Goal: Task Accomplishment & Management: Use online tool/utility

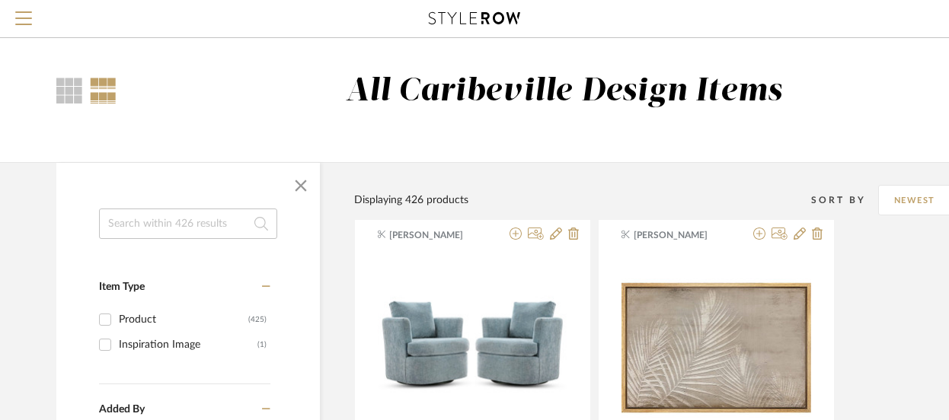
click at [198, 228] on input at bounding box center [188, 224] width 178 height 30
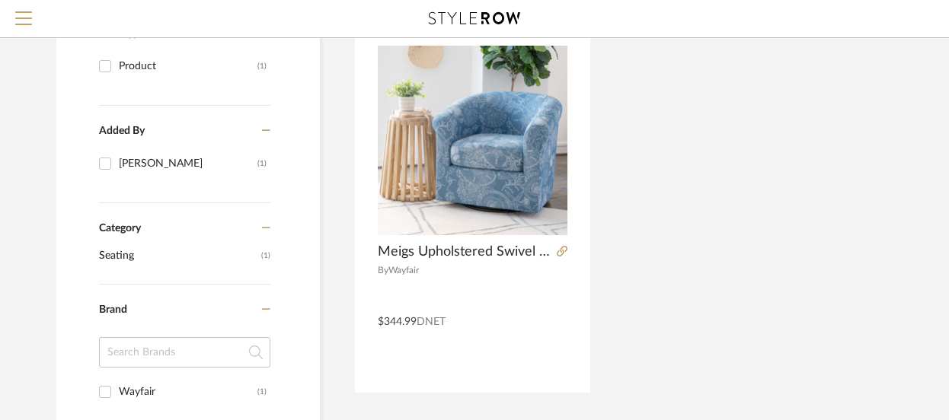
scroll to position [266, 0]
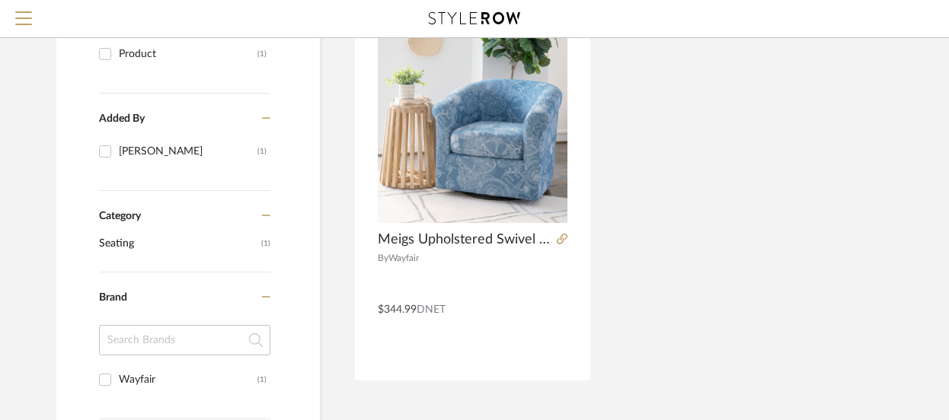
type input "Meig"
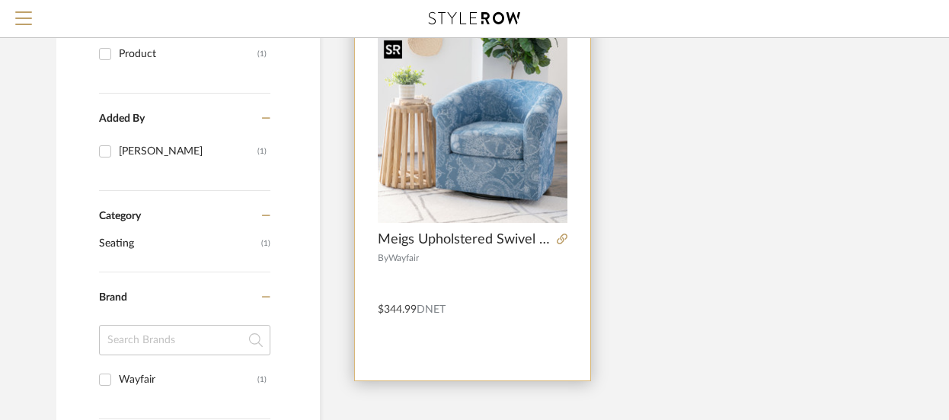
click at [484, 174] on img "0" at bounding box center [473, 129] width 190 height 190
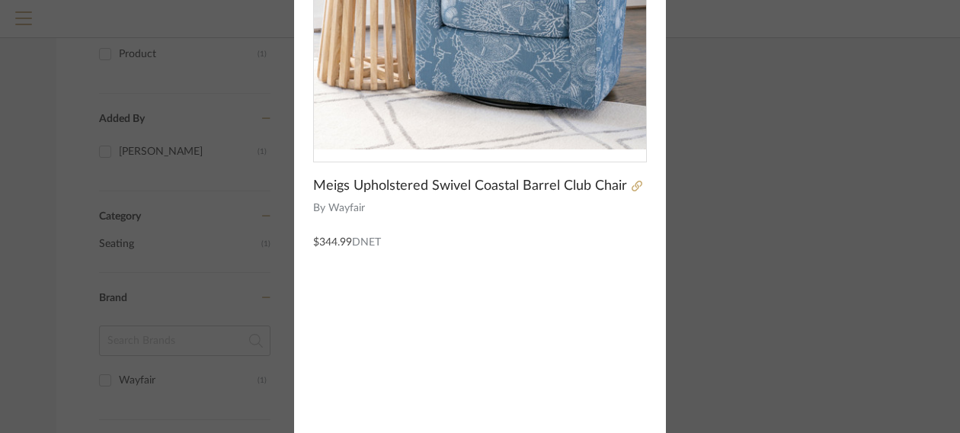
scroll to position [0, 0]
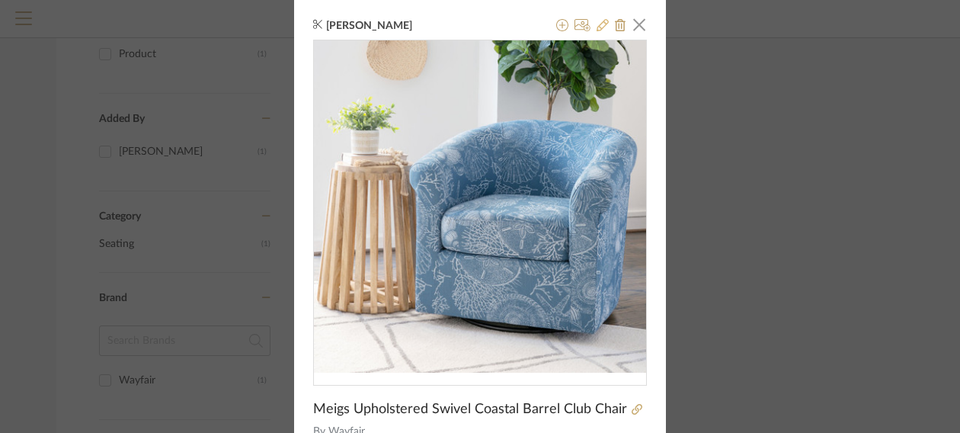
click at [596, 24] on icon at bounding box center [602, 25] width 12 height 12
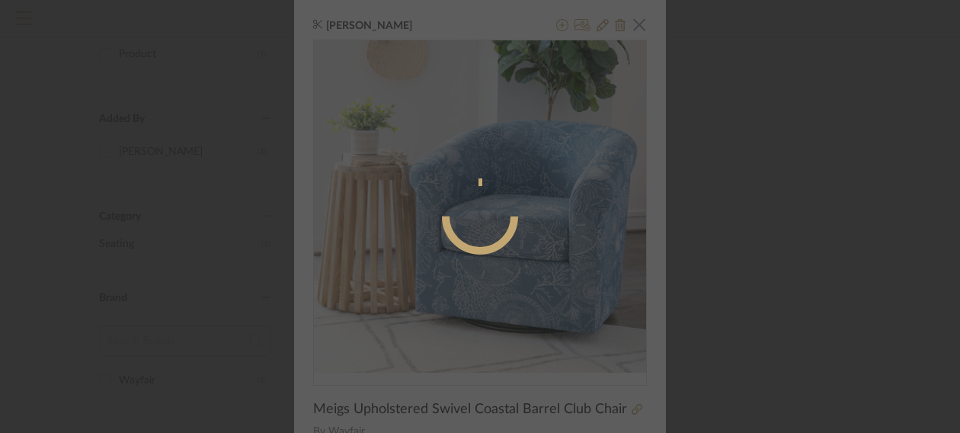
radio input "true"
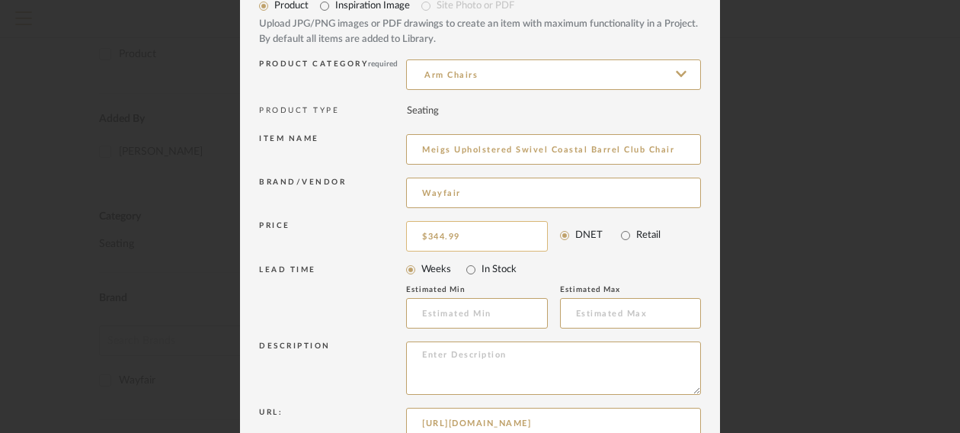
scroll to position [76, 0]
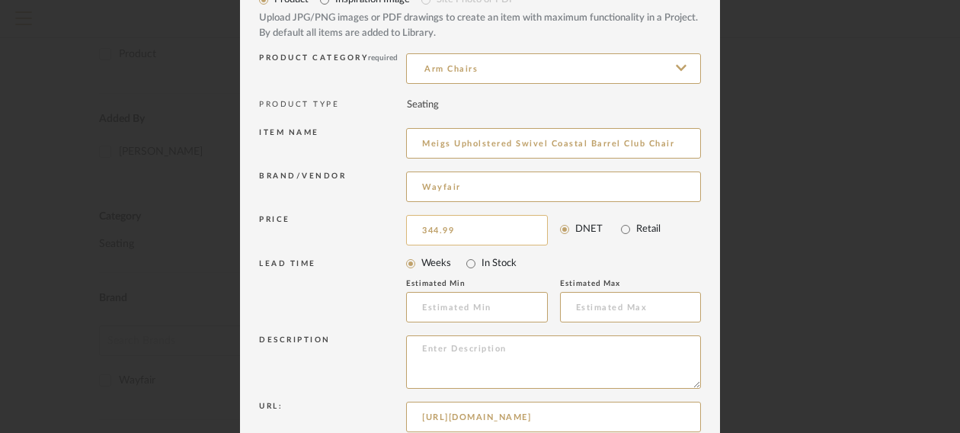
click at [438, 232] on input "344.99" at bounding box center [477, 230] width 142 height 30
click at [431, 232] on input "344.99" at bounding box center [477, 230] width 142 height 30
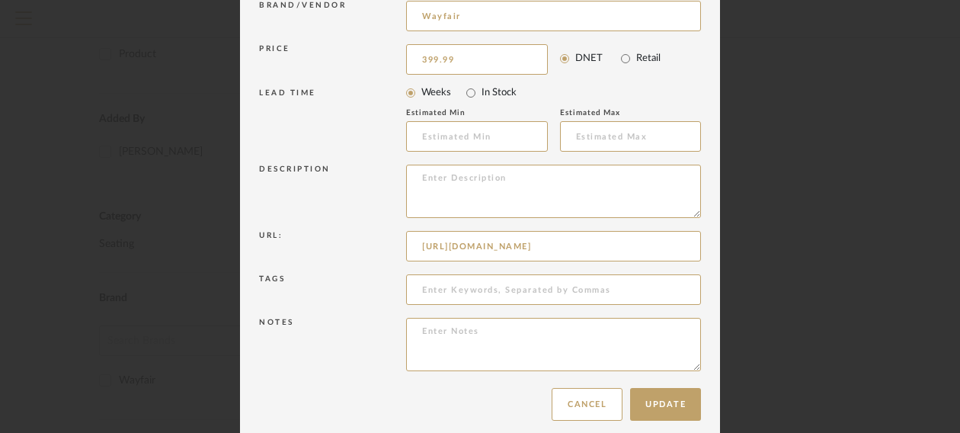
scroll to position [261, 0]
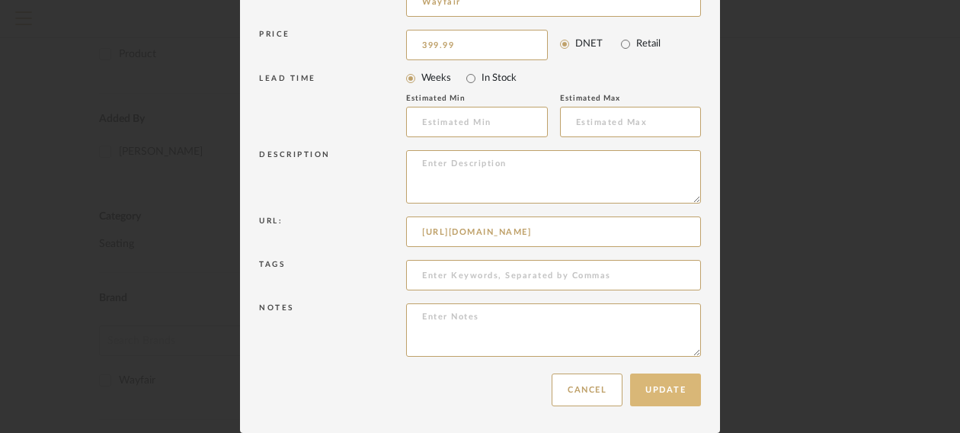
type input "$399.99"
click at [651, 398] on button "Update" at bounding box center [665, 389] width 71 height 33
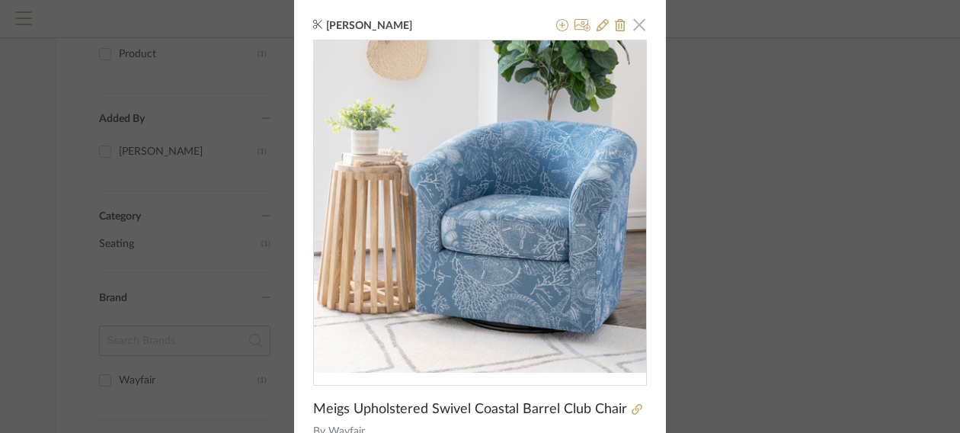
click at [633, 28] on span "button" at bounding box center [639, 24] width 30 height 30
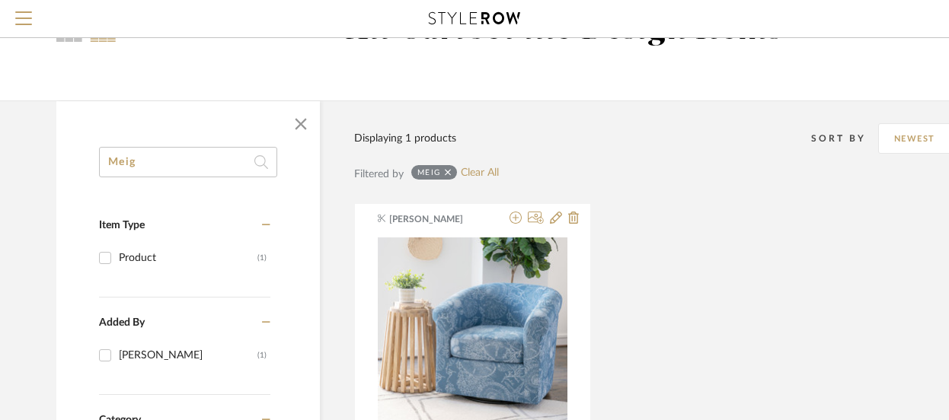
scroll to position [0, 0]
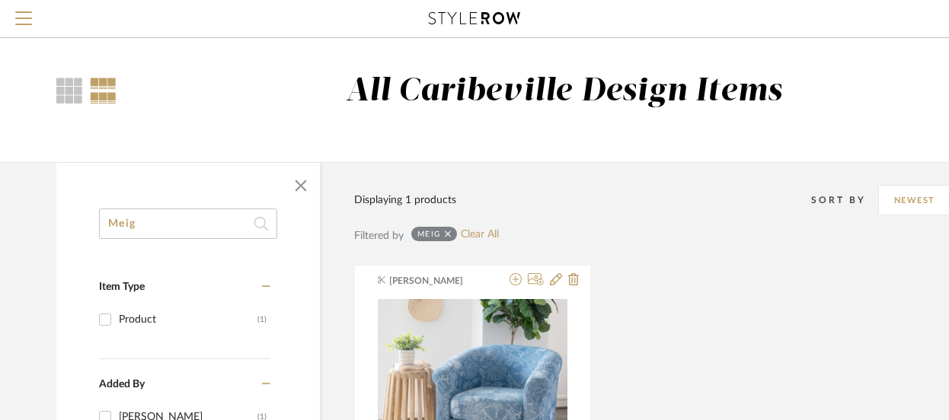
click at [157, 223] on input "Meig" at bounding box center [188, 224] width 178 height 30
type input "M"
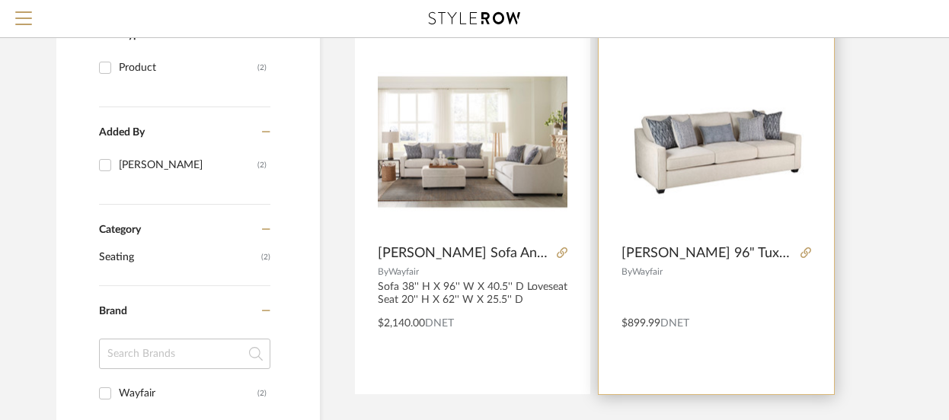
scroll to position [253, 0]
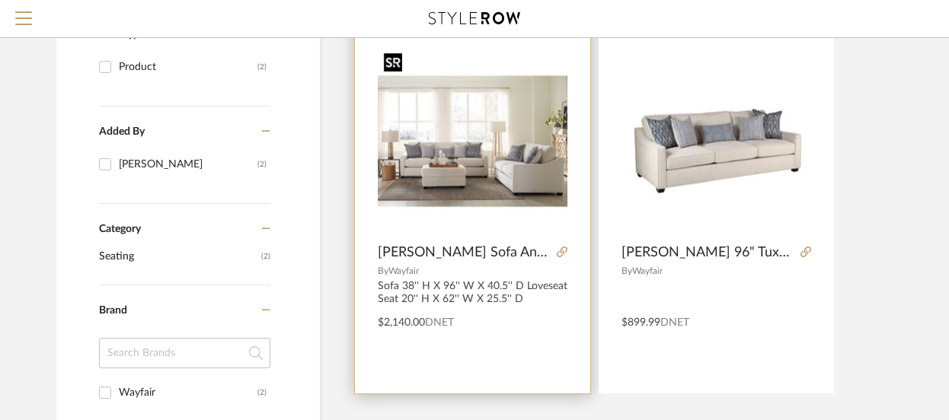
click at [520, 168] on img "0" at bounding box center [473, 141] width 190 height 190
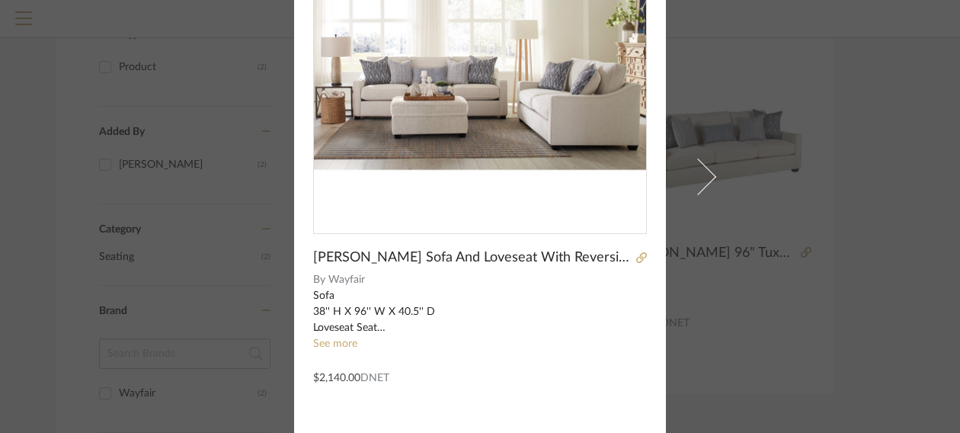
scroll to position [152, 0]
click at [750, 145] on div "[PERSON_NAME] × [PERSON_NAME] And Loveseat With Reversible Cushions By Wayfair …" at bounding box center [480, 216] width 960 height 433
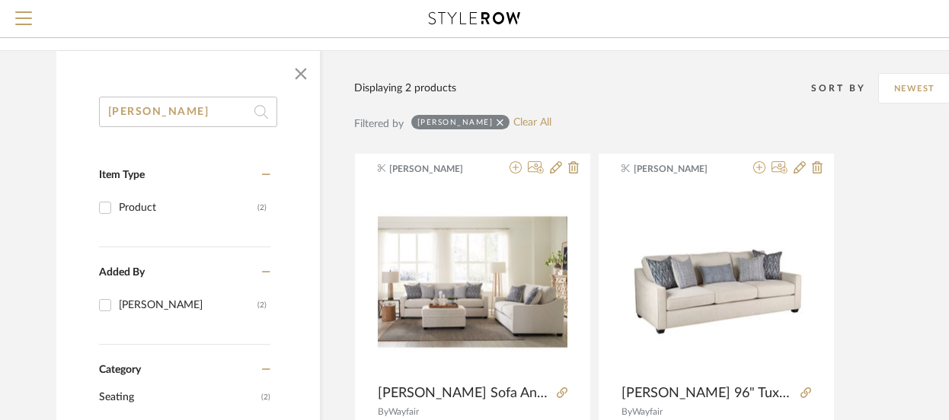
scroll to position [0, 0]
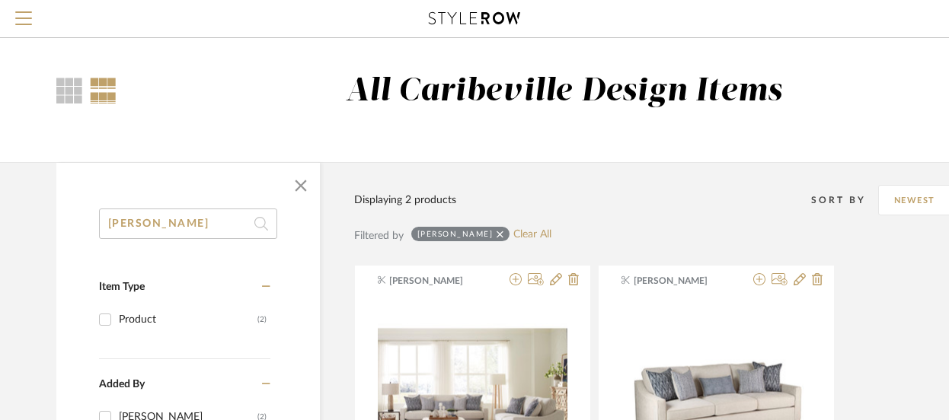
click at [157, 223] on input "[PERSON_NAME]" at bounding box center [188, 224] width 178 height 30
type input "c"
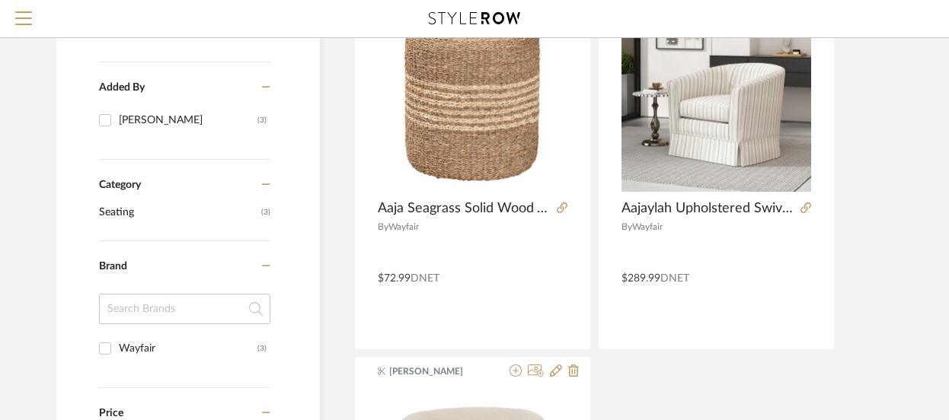
scroll to position [306, 0]
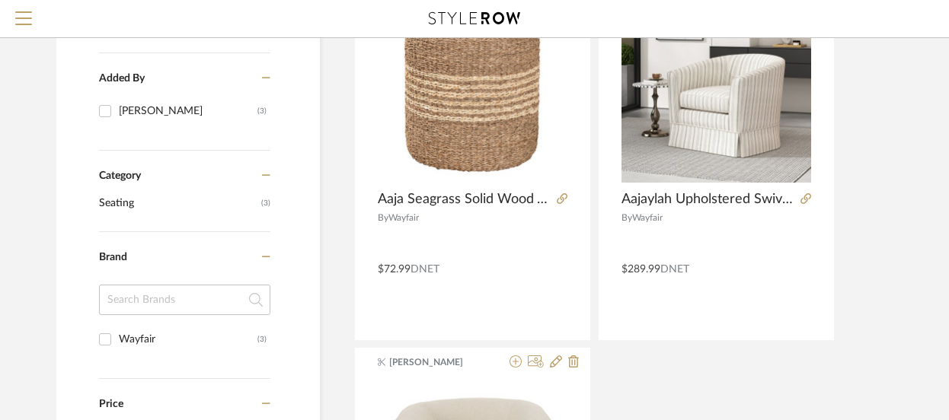
type input "aaj"
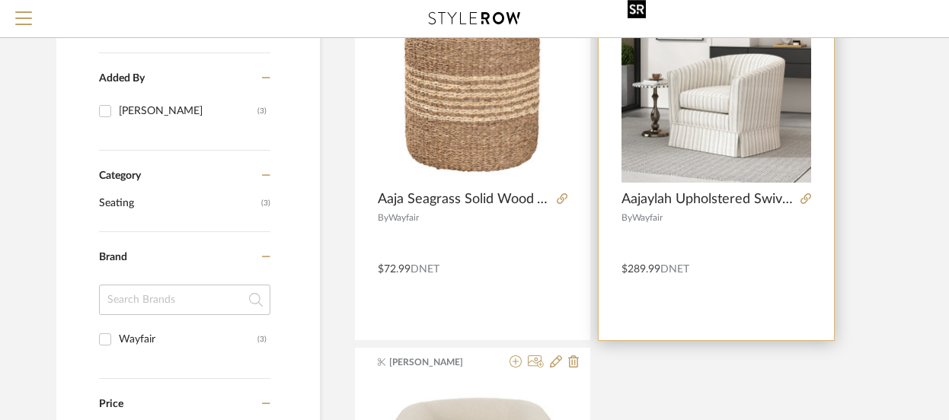
click at [740, 161] on img "0" at bounding box center [717, 88] width 190 height 190
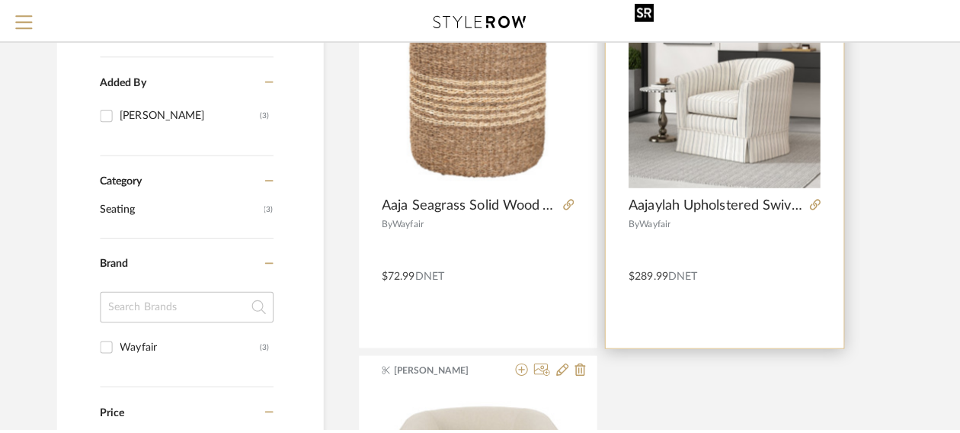
scroll to position [0, 0]
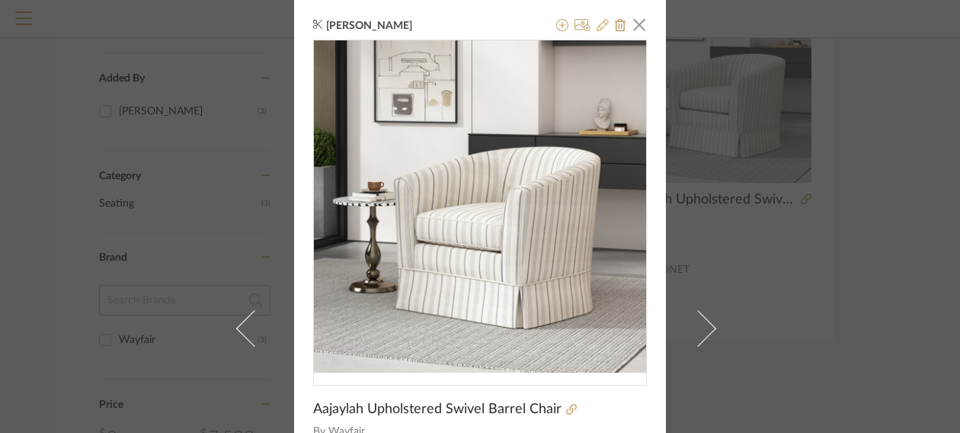
click at [596, 27] on icon at bounding box center [602, 25] width 12 height 12
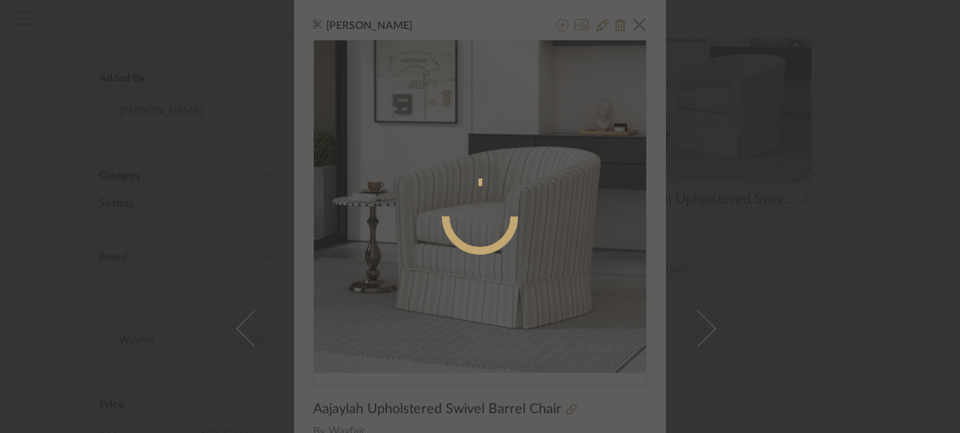
radio input "true"
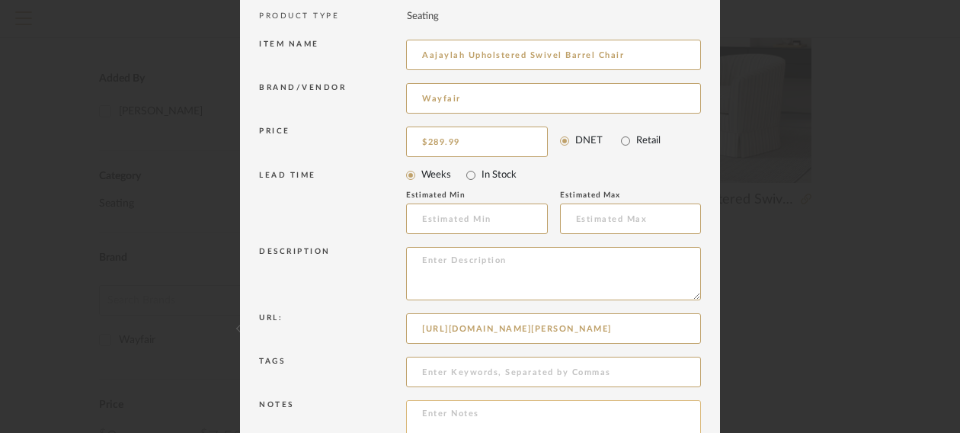
scroll to position [126, 0]
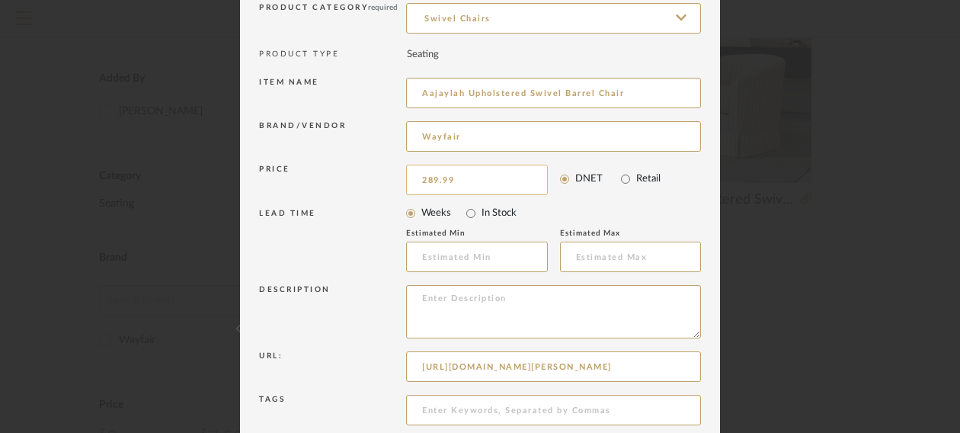
click at [434, 177] on input "289.99" at bounding box center [477, 180] width 142 height 30
click at [429, 177] on input "289.99" at bounding box center [477, 180] width 142 height 30
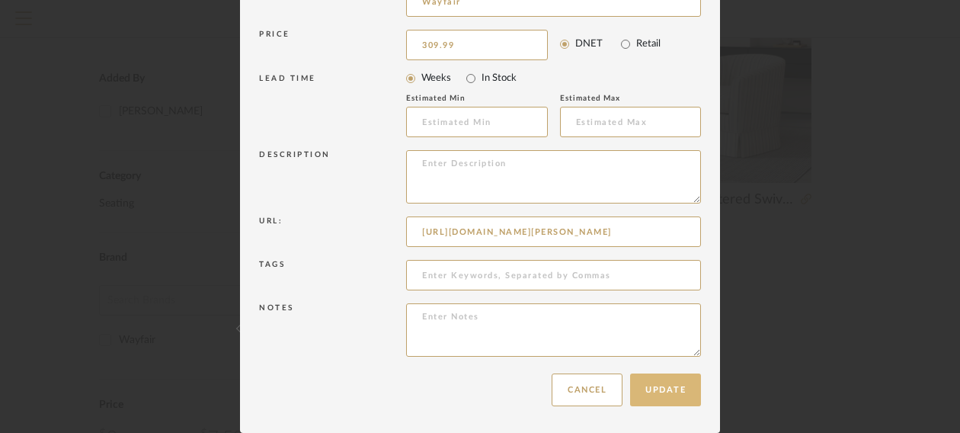
type input "$309.99"
click at [674, 394] on button "Update" at bounding box center [665, 389] width 71 height 33
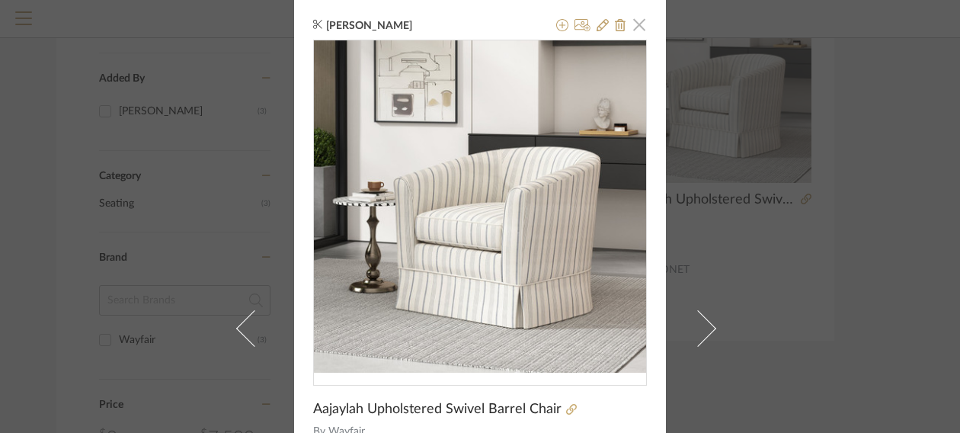
click at [638, 25] on span "button" at bounding box center [639, 24] width 30 height 30
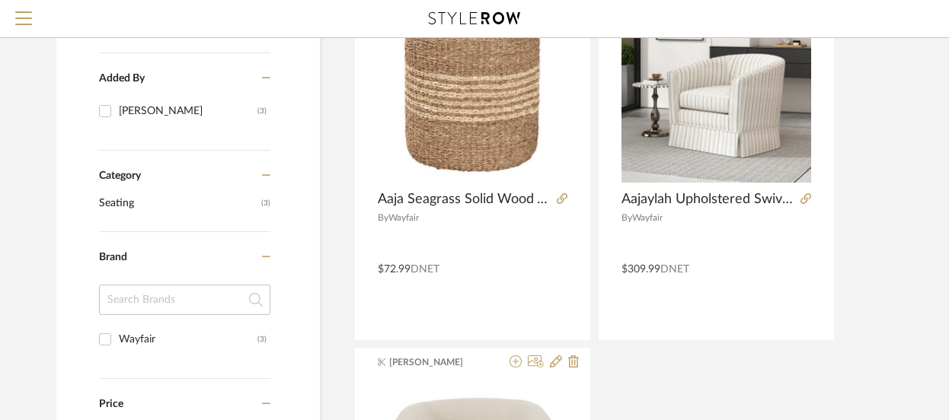
scroll to position [0, 0]
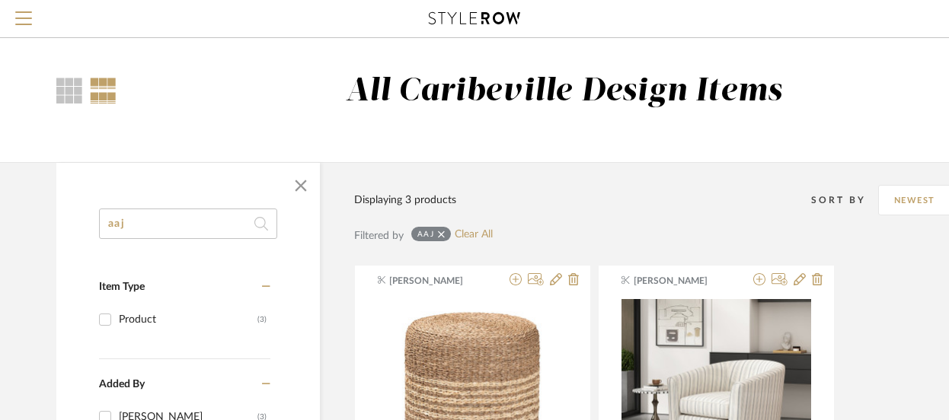
click at [128, 222] on input "aaj" at bounding box center [188, 224] width 178 height 30
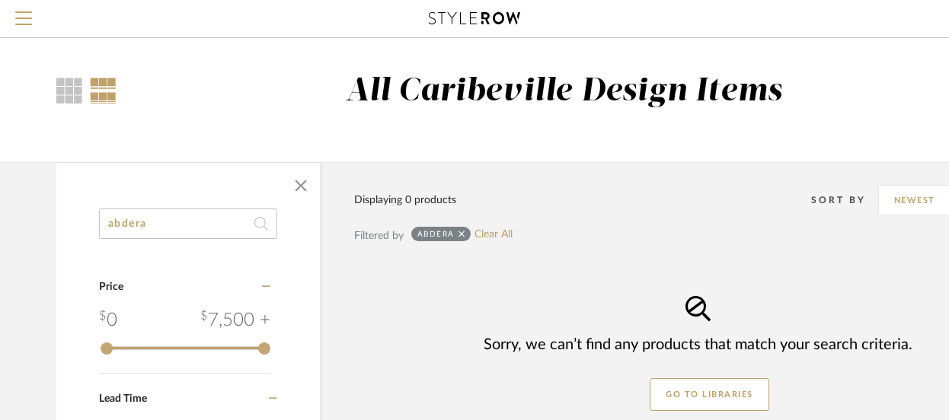
type input "abdera"
